Goal: Navigation & Orientation: Find specific page/section

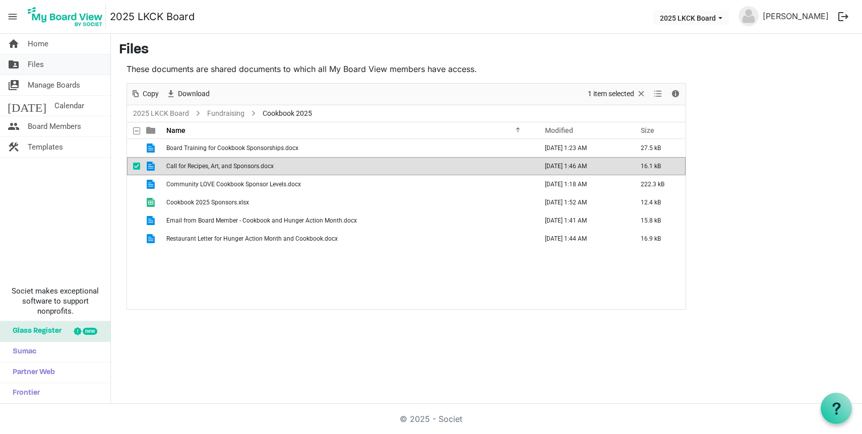
click at [41, 62] on span "Files" at bounding box center [36, 64] width 16 height 20
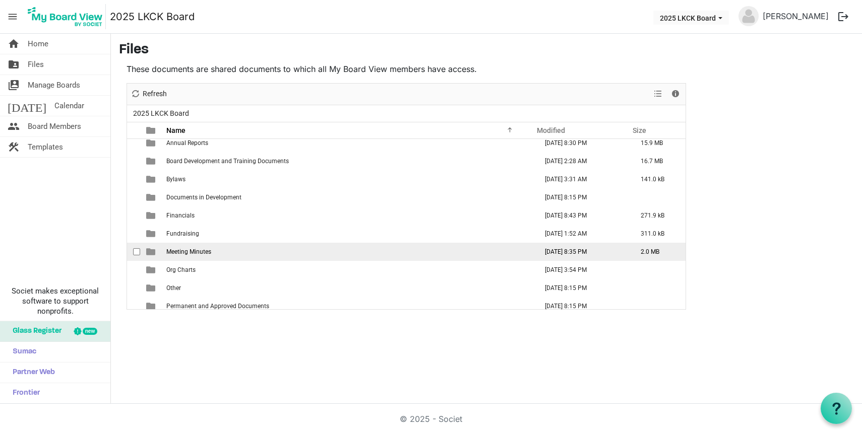
scroll to position [21, 0]
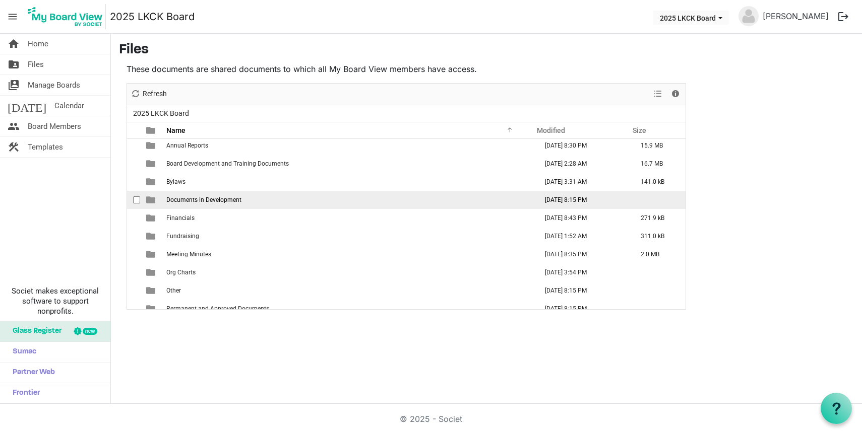
click at [182, 201] on span "Documents in Development" at bounding box center [203, 200] width 75 height 7
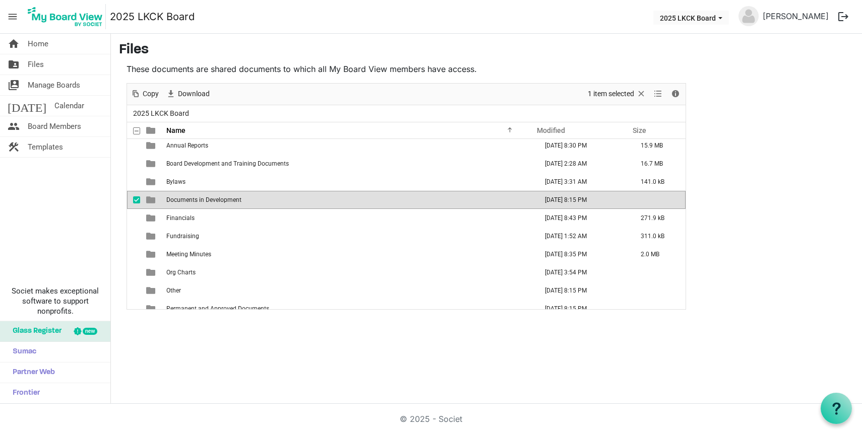
click at [182, 201] on span "Documents in Development" at bounding box center [203, 200] width 75 height 7
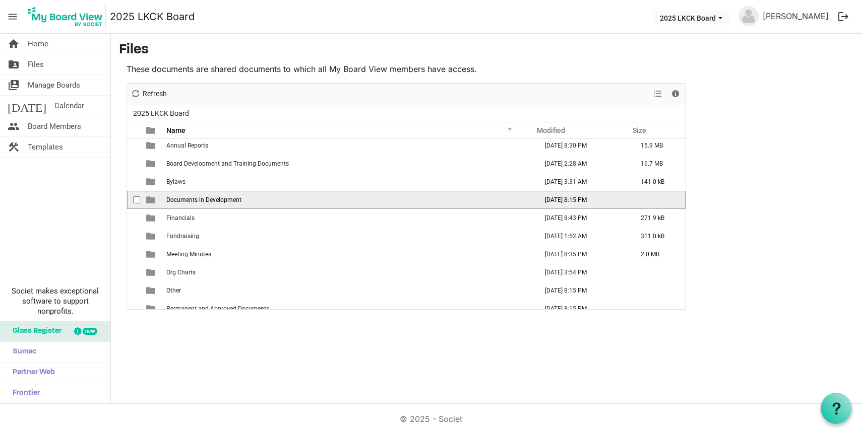
click at [182, 201] on span "Documents in Development" at bounding box center [203, 200] width 75 height 7
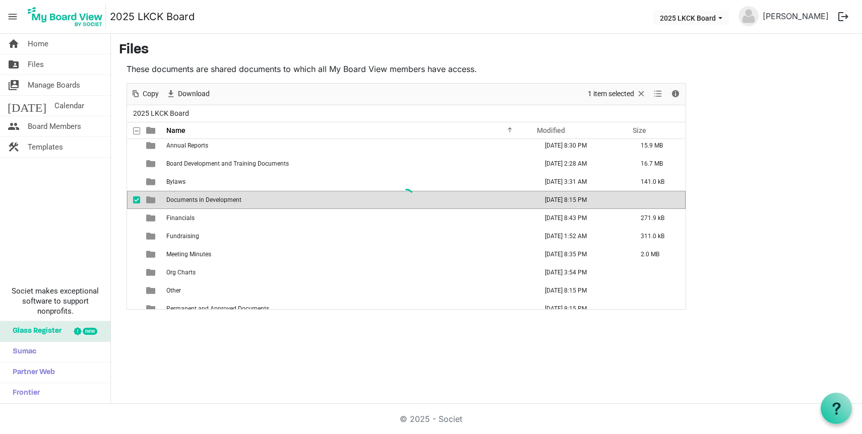
scroll to position [0, 0]
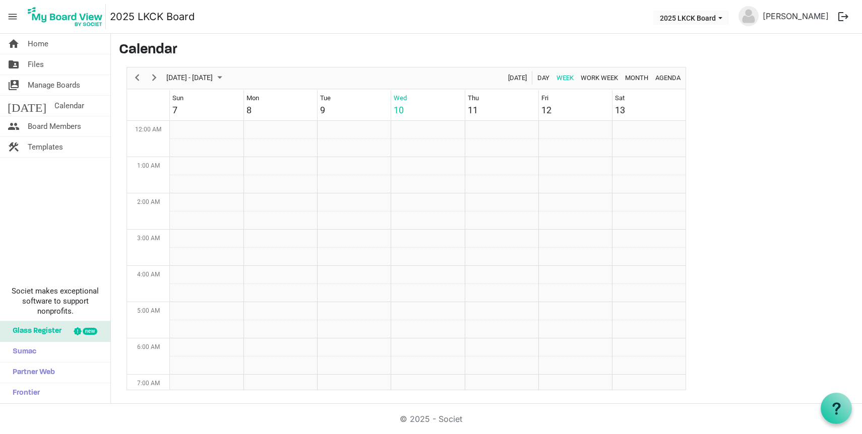
scroll to position [327, 0]
click at [42, 63] on span "Files" at bounding box center [36, 64] width 16 height 20
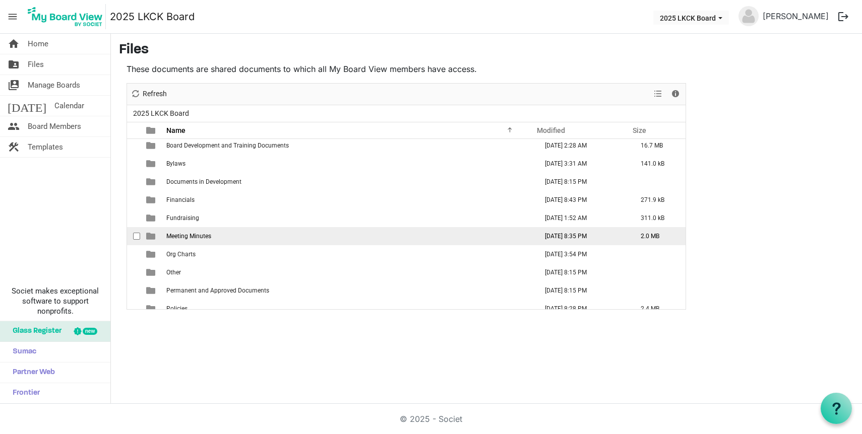
scroll to position [66, 0]
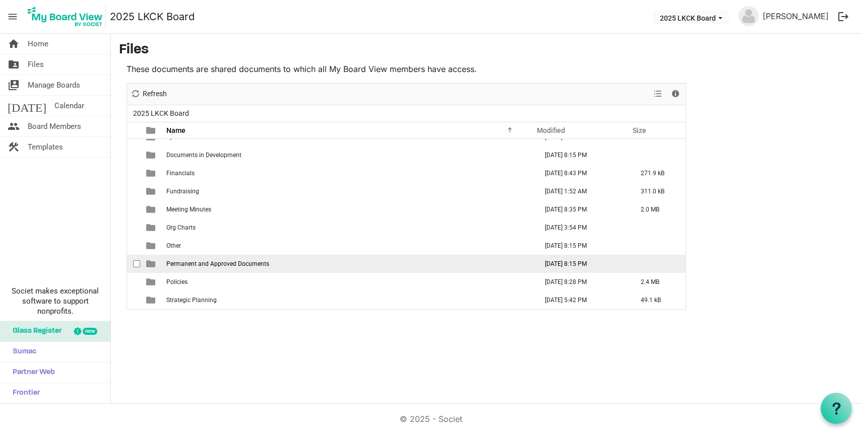
click at [207, 267] on span "Permanent and Approved Documents" at bounding box center [217, 264] width 103 height 7
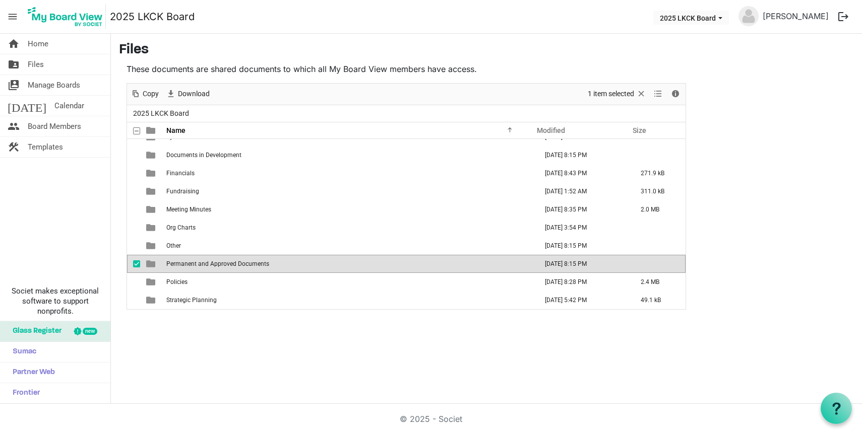
click at [207, 267] on span "Permanent and Approved Documents" at bounding box center [217, 264] width 103 height 7
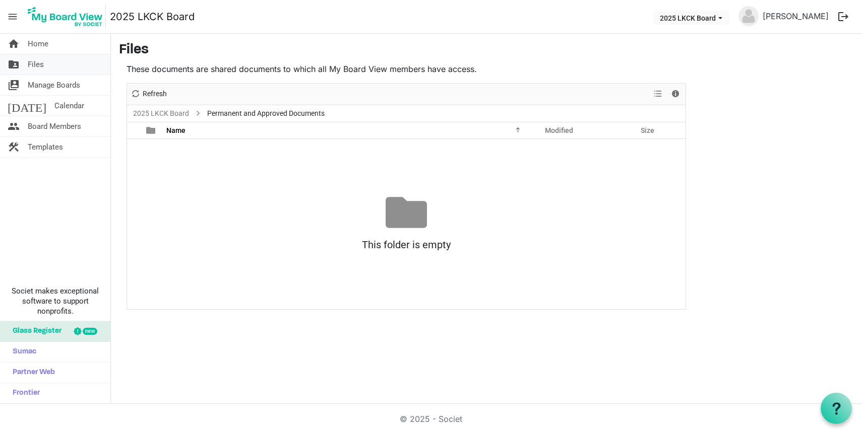
click at [41, 64] on span "Files" at bounding box center [36, 64] width 16 height 20
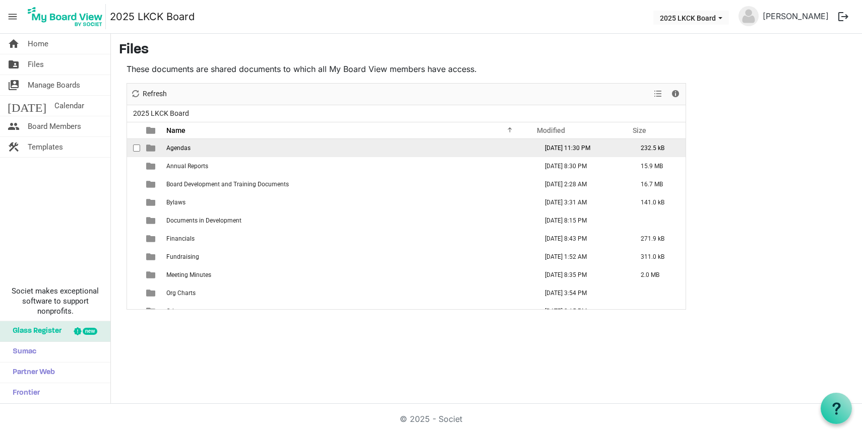
click at [211, 151] on td "Agendas" at bounding box center [348, 148] width 371 height 18
